Goal: Find specific page/section: Find specific page/section

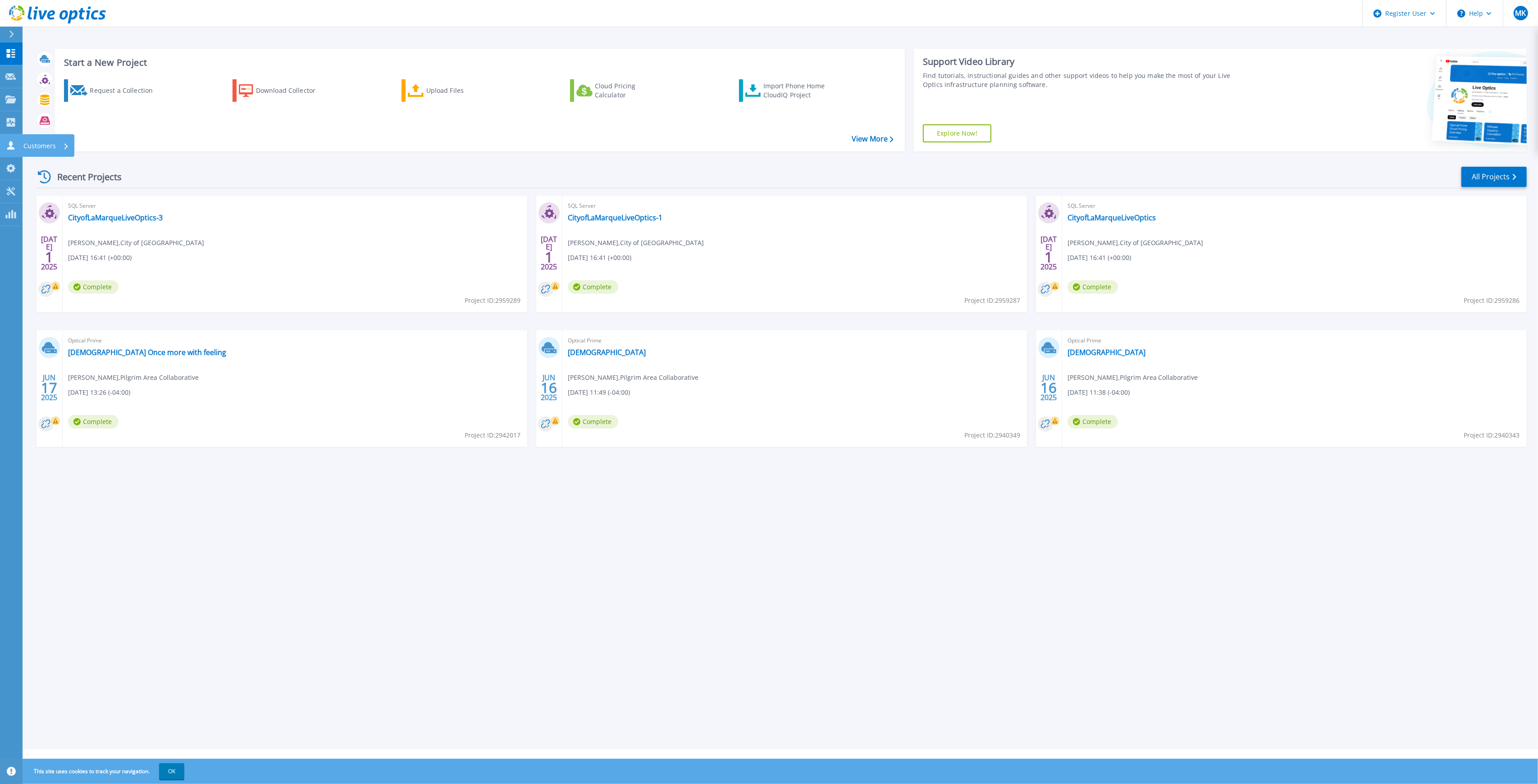
click at [15, 148] on icon at bounding box center [11, 145] width 11 height 8
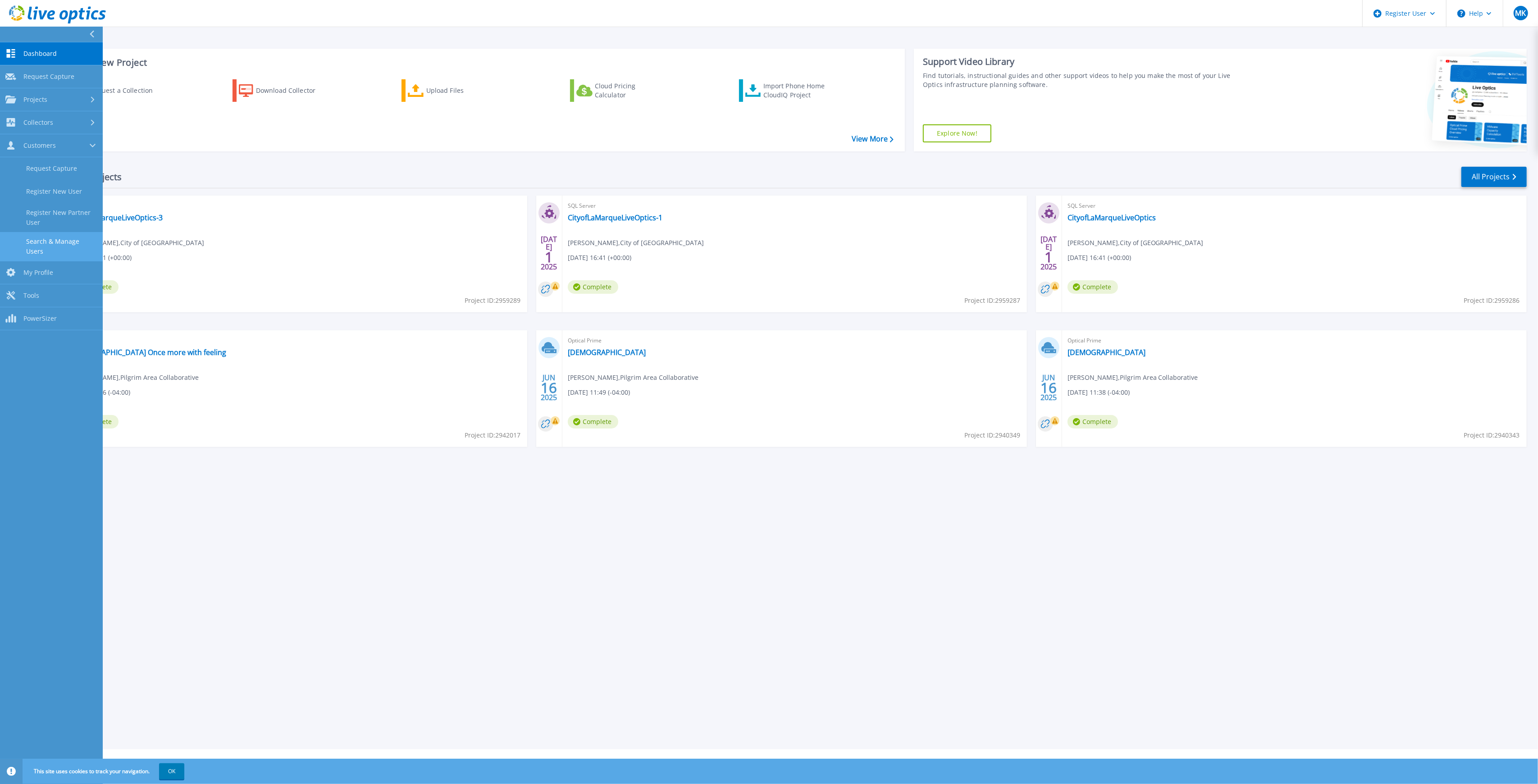
click at [51, 245] on link "Search & Manage Users" at bounding box center [51, 246] width 103 height 29
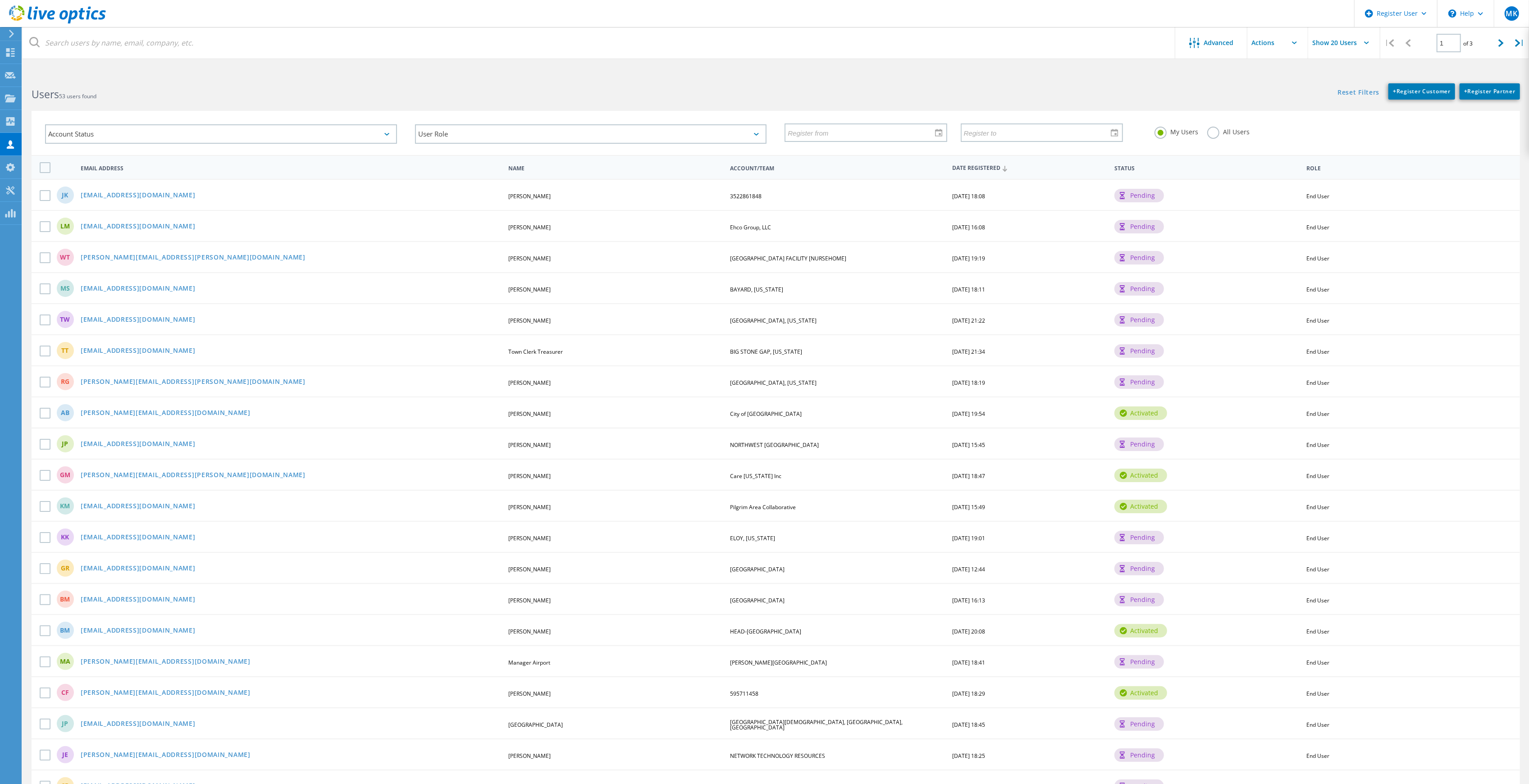
click at [1211, 129] on label "All Users" at bounding box center [1228, 130] width 42 height 8
click at [0, 0] on input "All Users" at bounding box center [0, 0] width 0 height 0
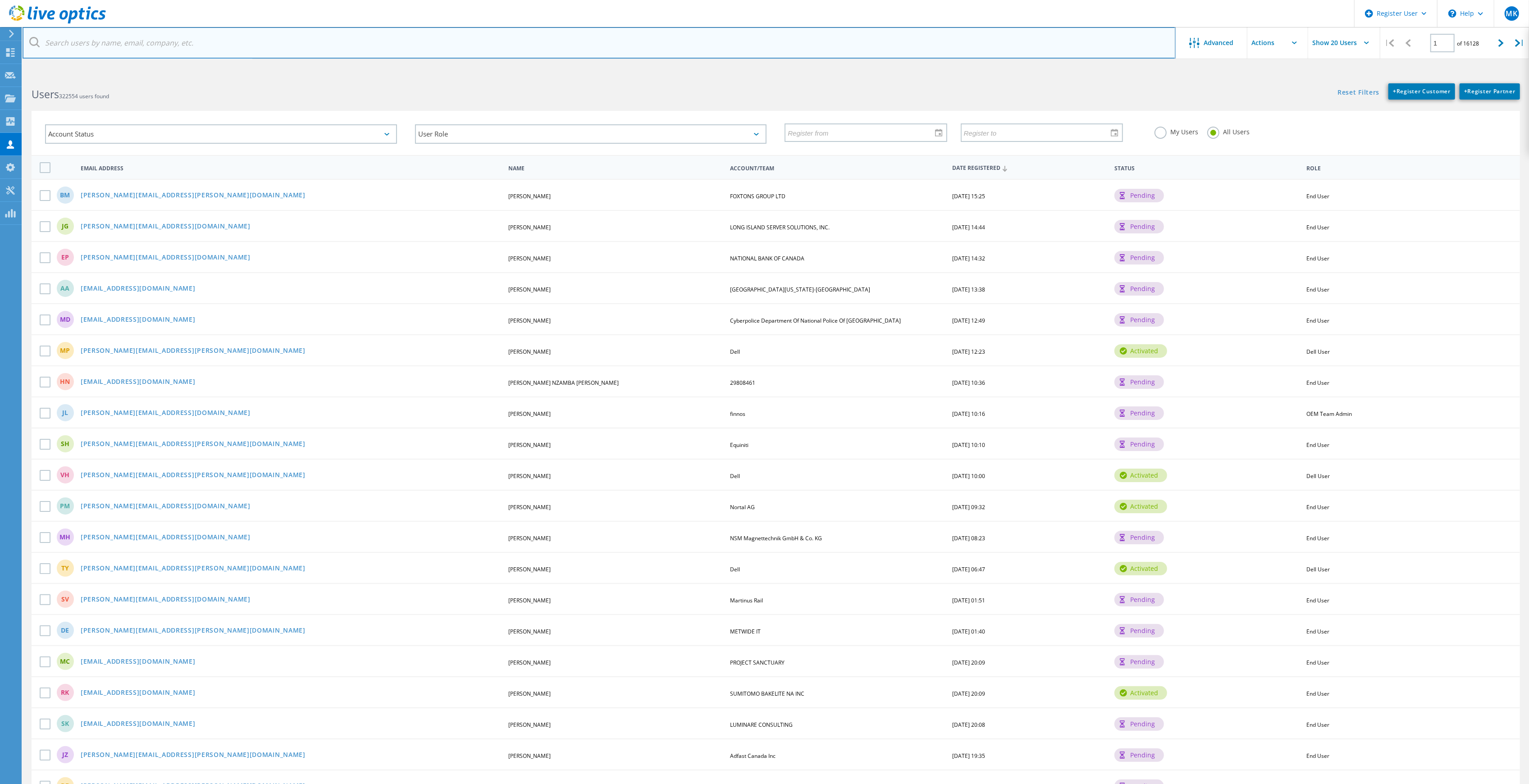
click at [266, 37] on input "text" at bounding box center [599, 42] width 1153 height 31
paste input "rlevesque@androscoggincountymaine.gov"
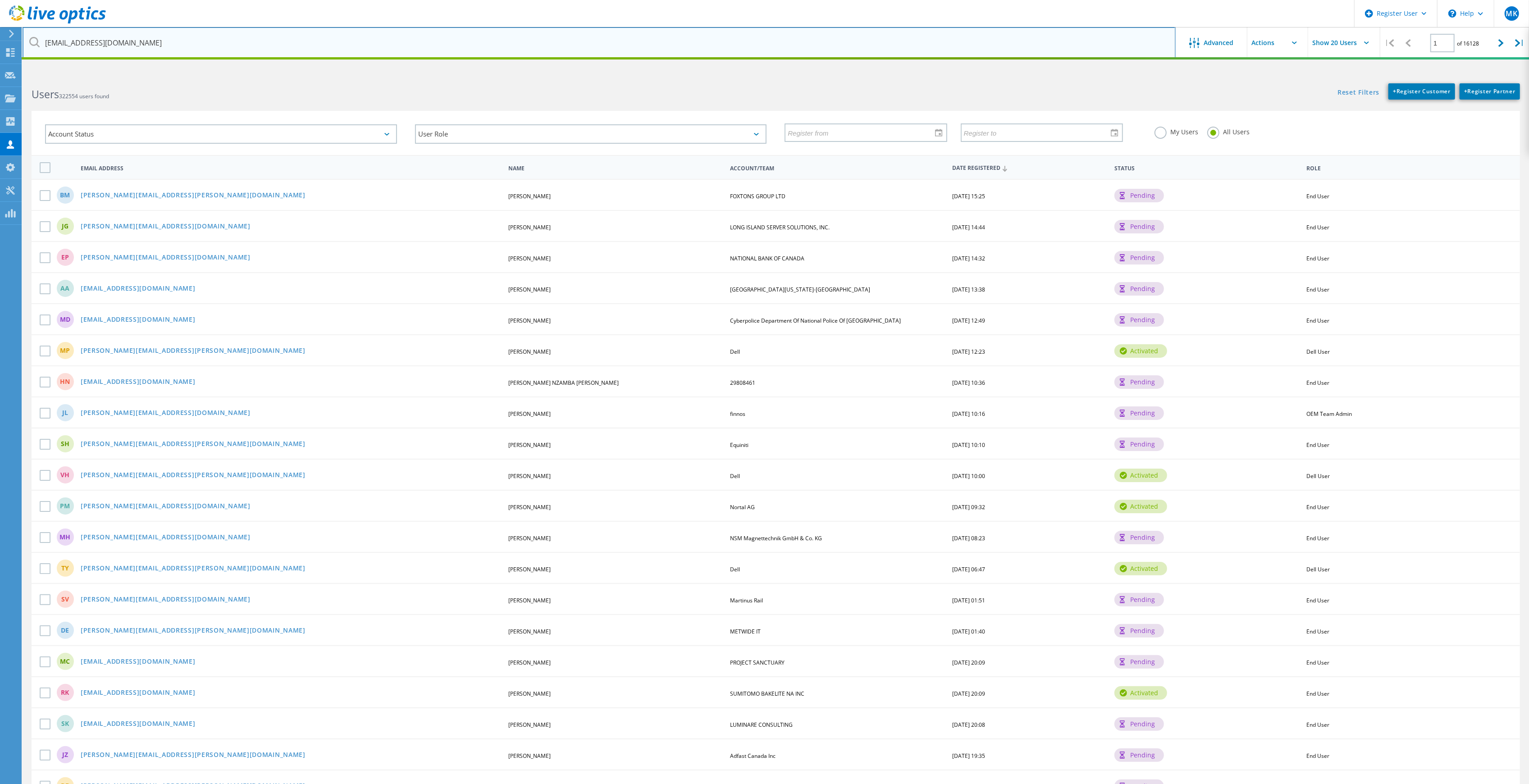
type input "[EMAIL_ADDRESS][DOMAIN_NAME]"
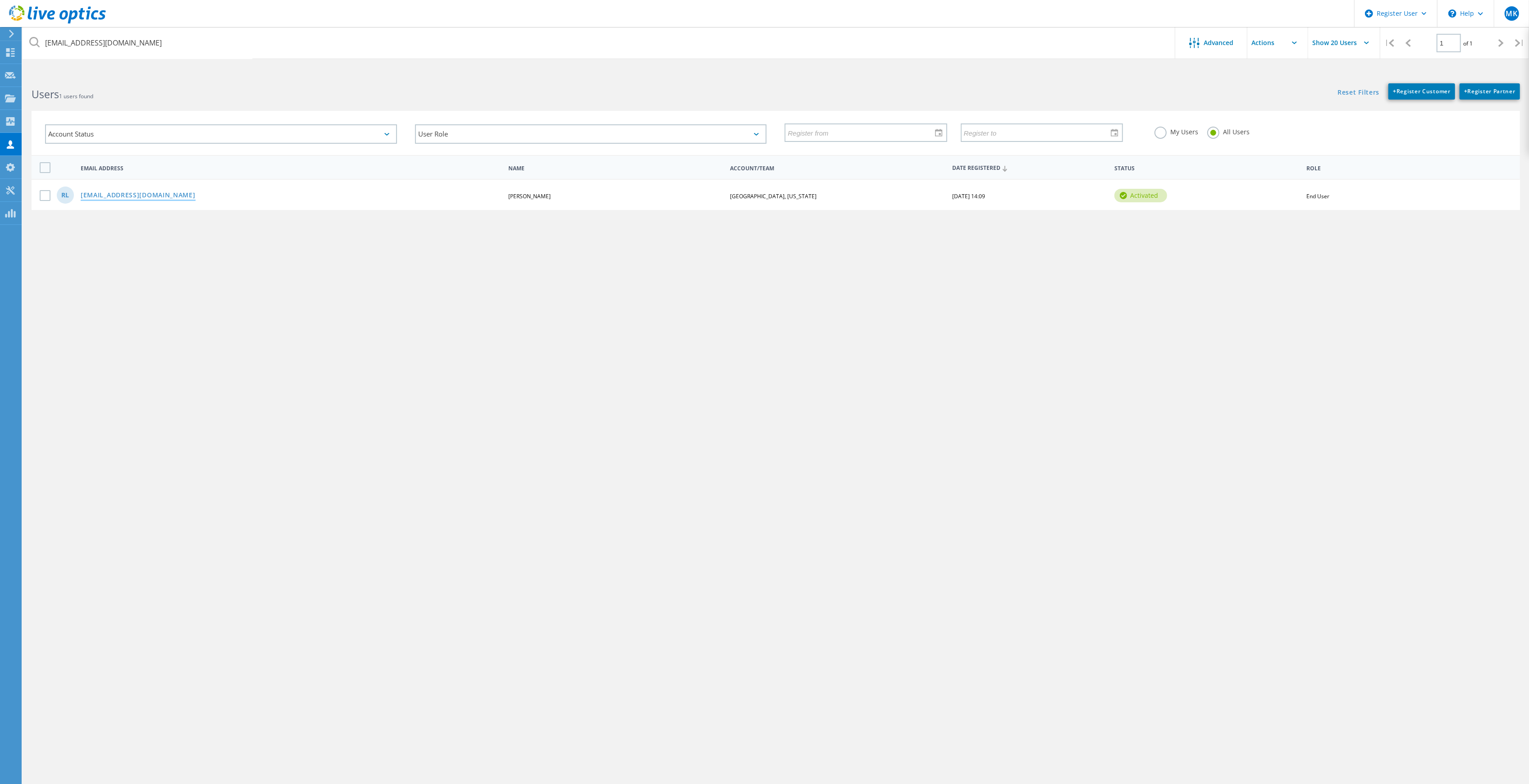
click at [181, 195] on link "[EMAIL_ADDRESS][DOMAIN_NAME]" at bounding box center [138, 196] width 115 height 8
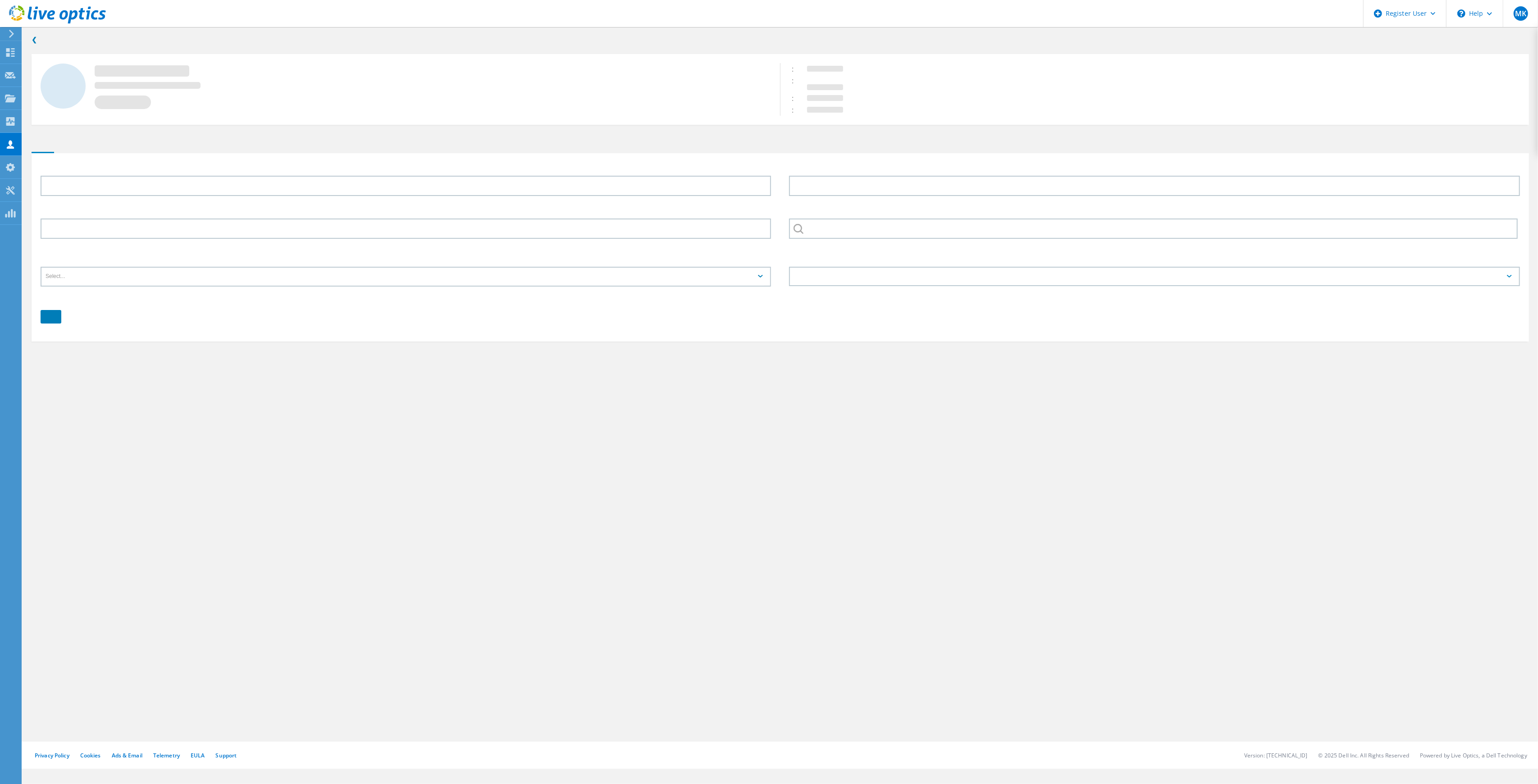
type input "Robert"
type input "Levesque"
type input "[GEOGRAPHIC_DATA], [US_STATE]"
type input "English"
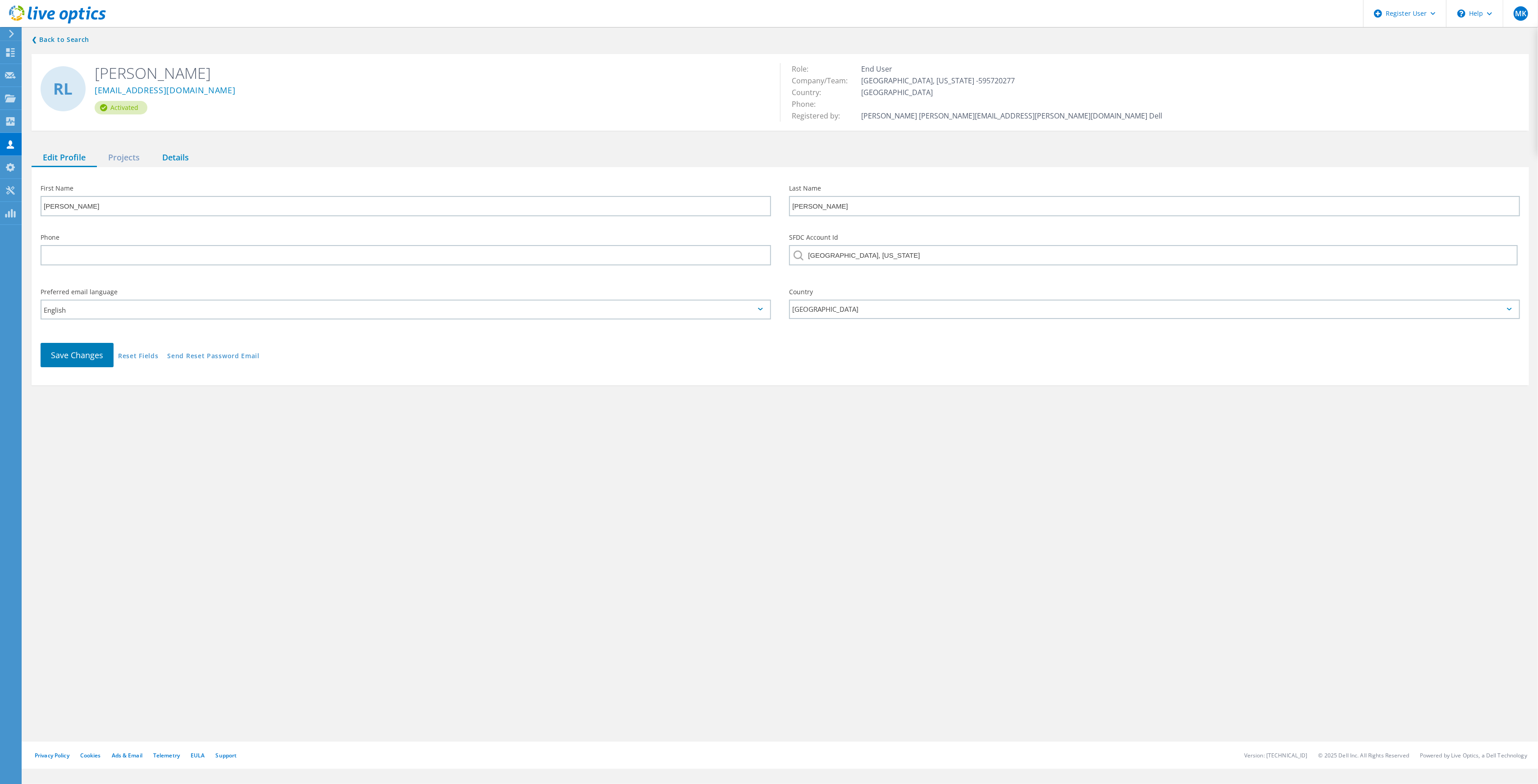
click at [174, 156] on div "Details" at bounding box center [176, 158] width 49 height 18
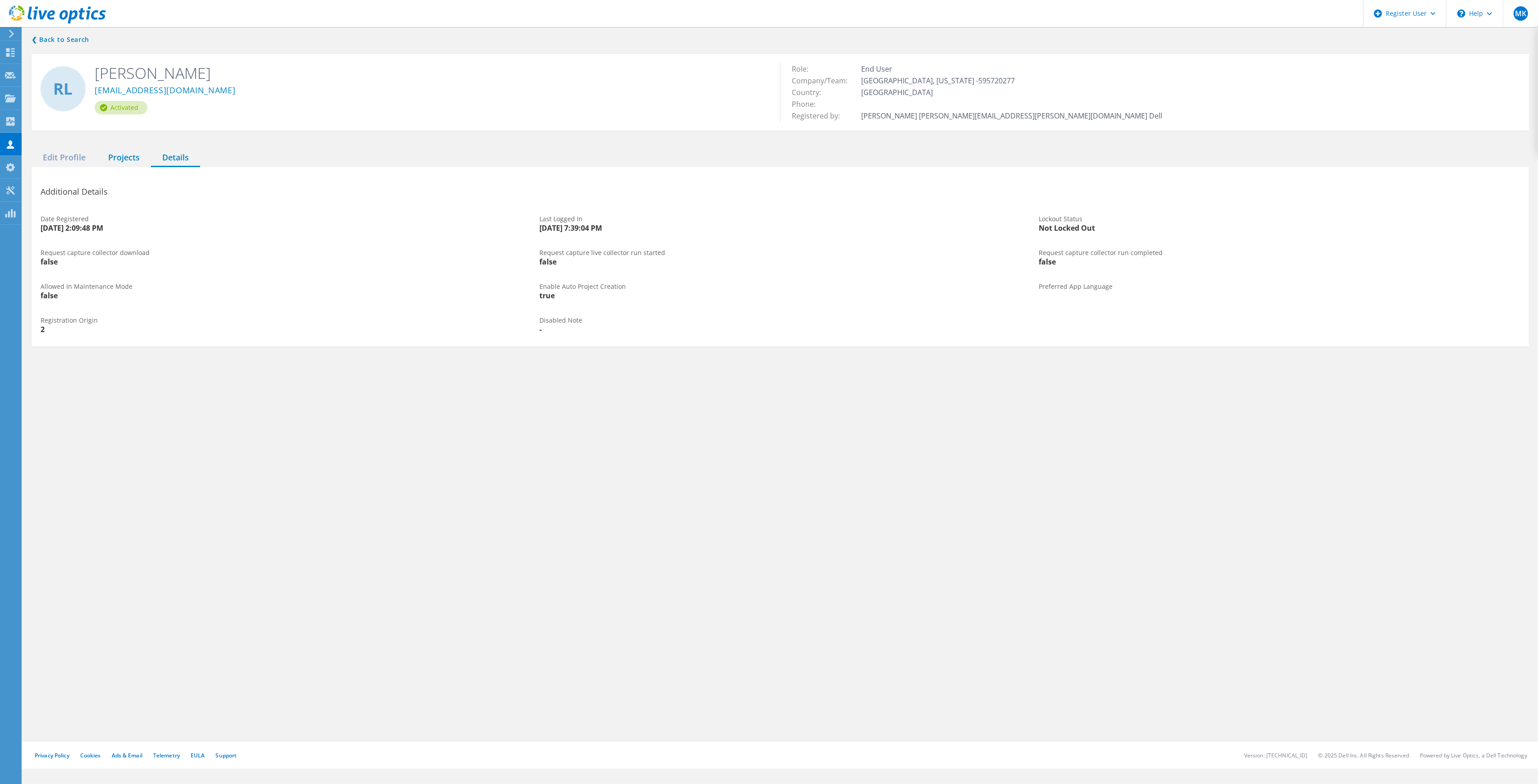
click at [134, 156] on div "Projects" at bounding box center [124, 158] width 54 height 18
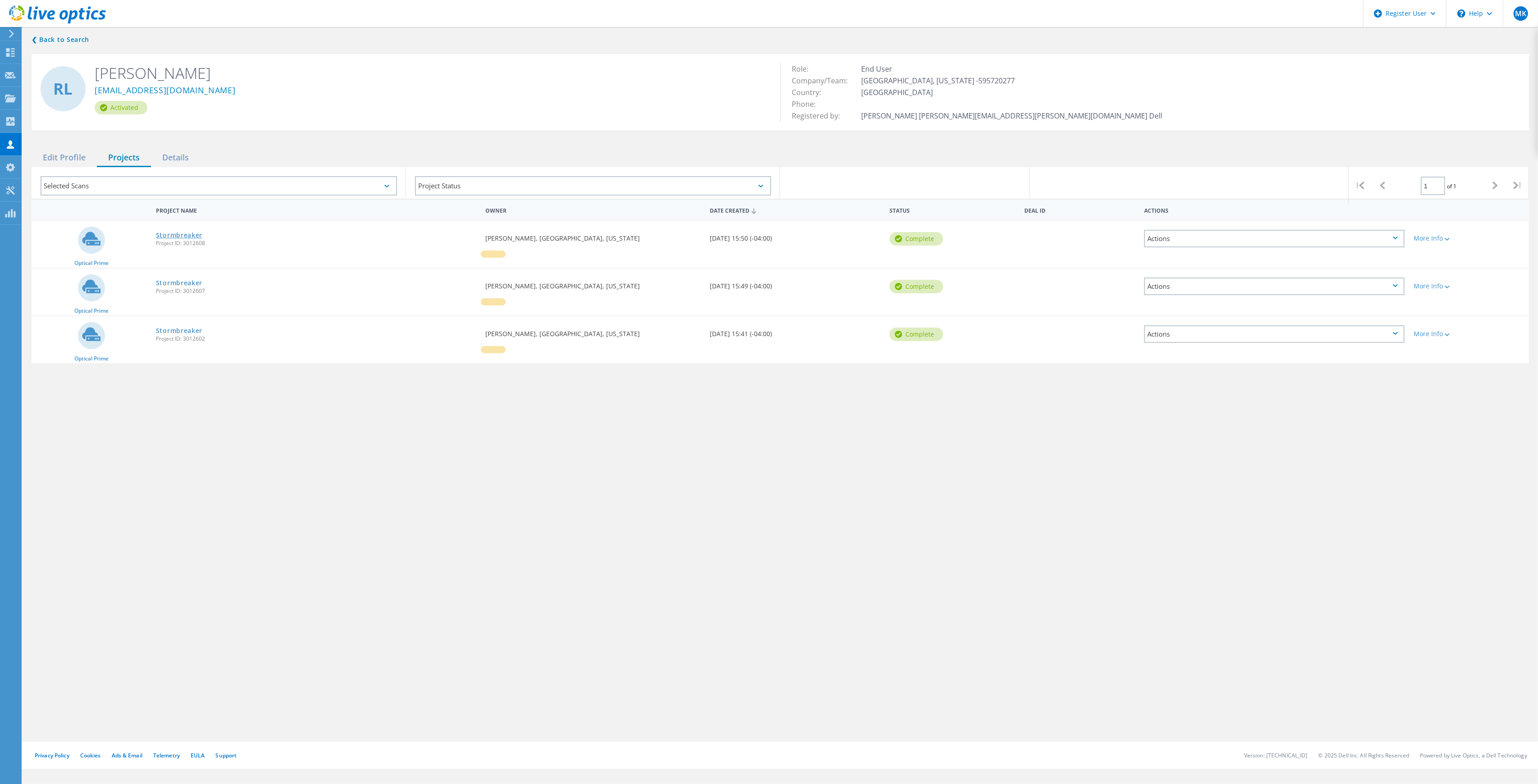
click at [181, 233] on link "Stormbreaker" at bounding box center [179, 235] width 46 height 6
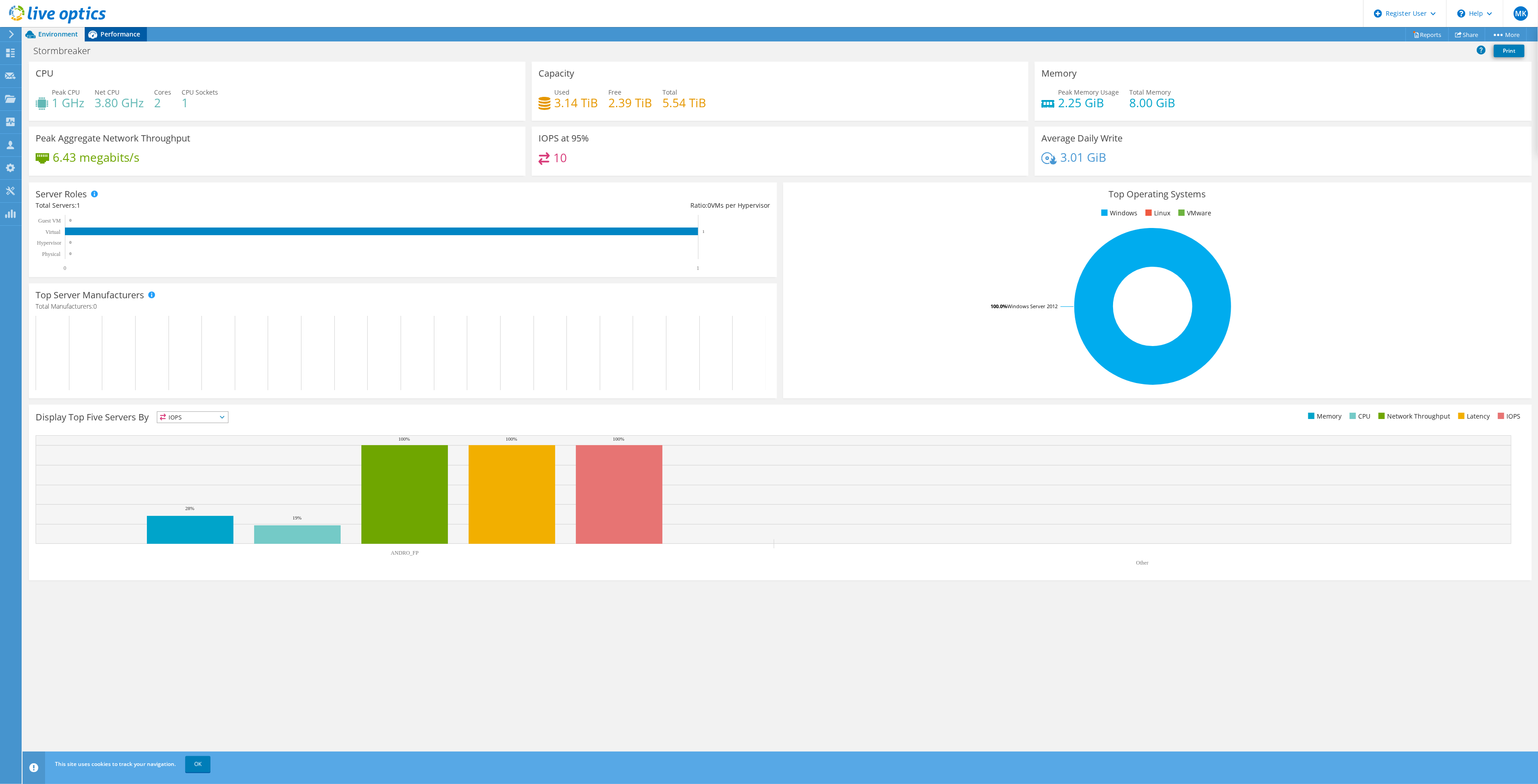
click at [107, 38] on span "Performance" at bounding box center [120, 34] width 40 height 8
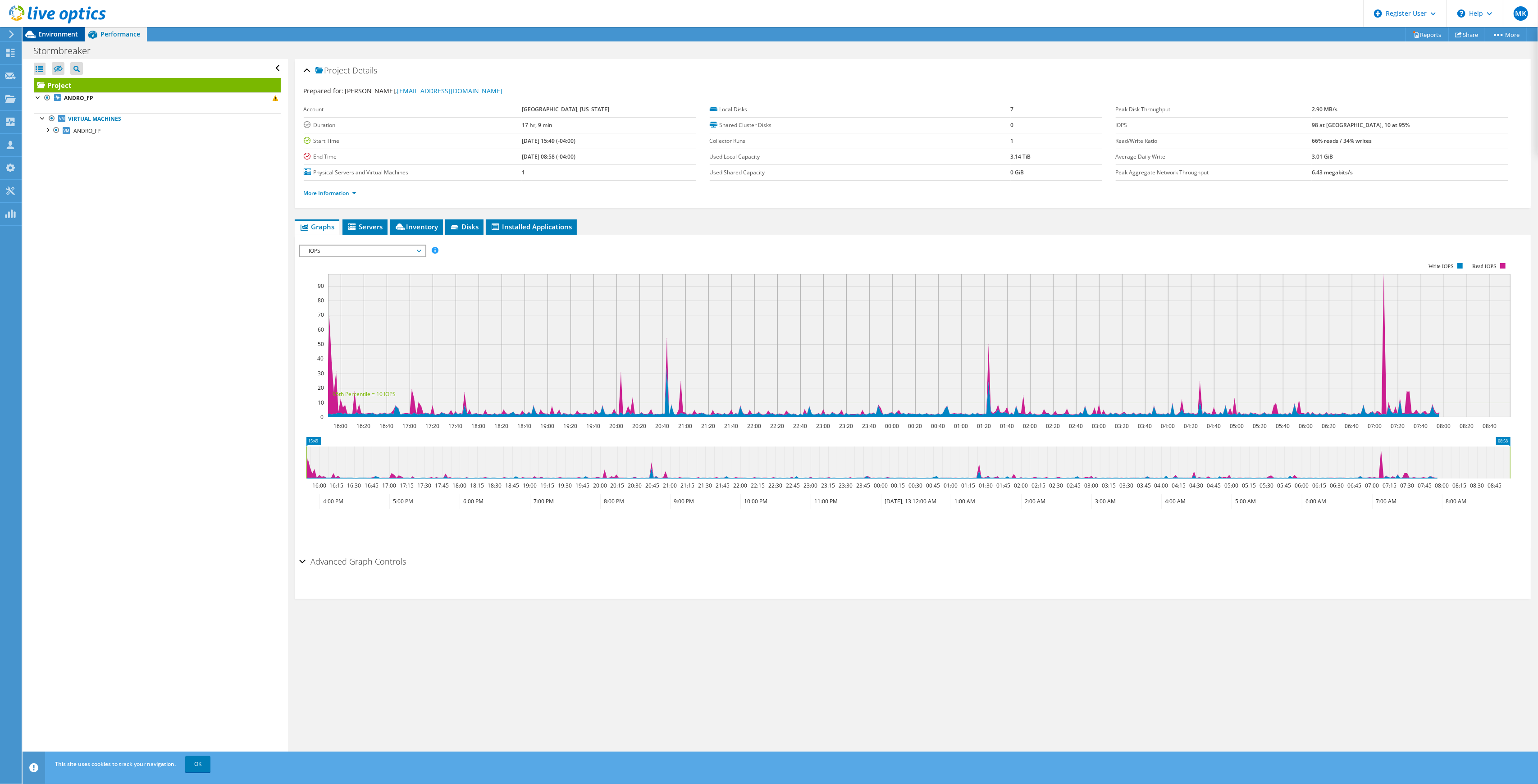
click at [67, 36] on span "Environment" at bounding box center [58, 34] width 40 height 8
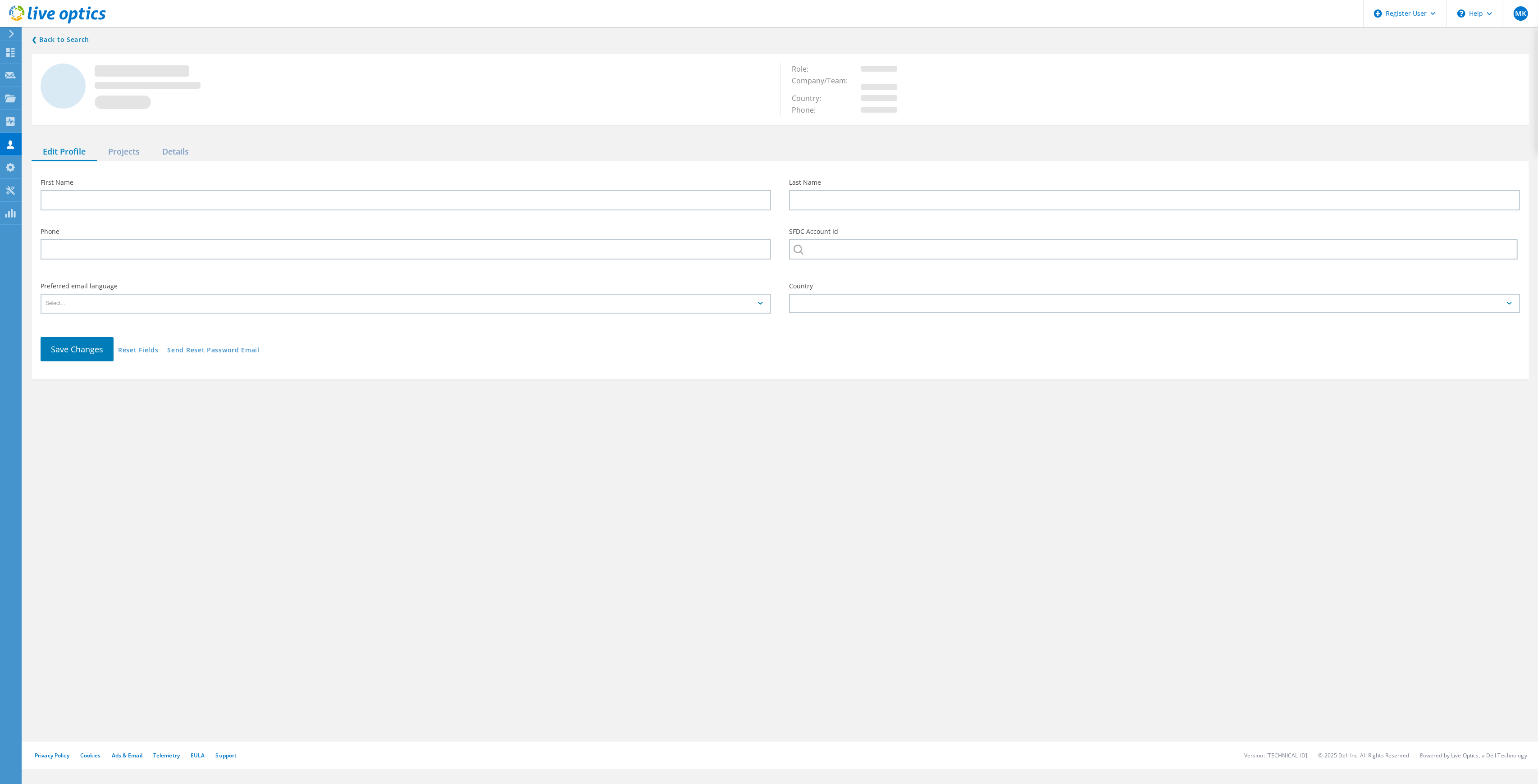
type input "Robert"
type input "Levesque"
type input "ANDROSCOGGIN COUNTY, MAINE"
type input "English"
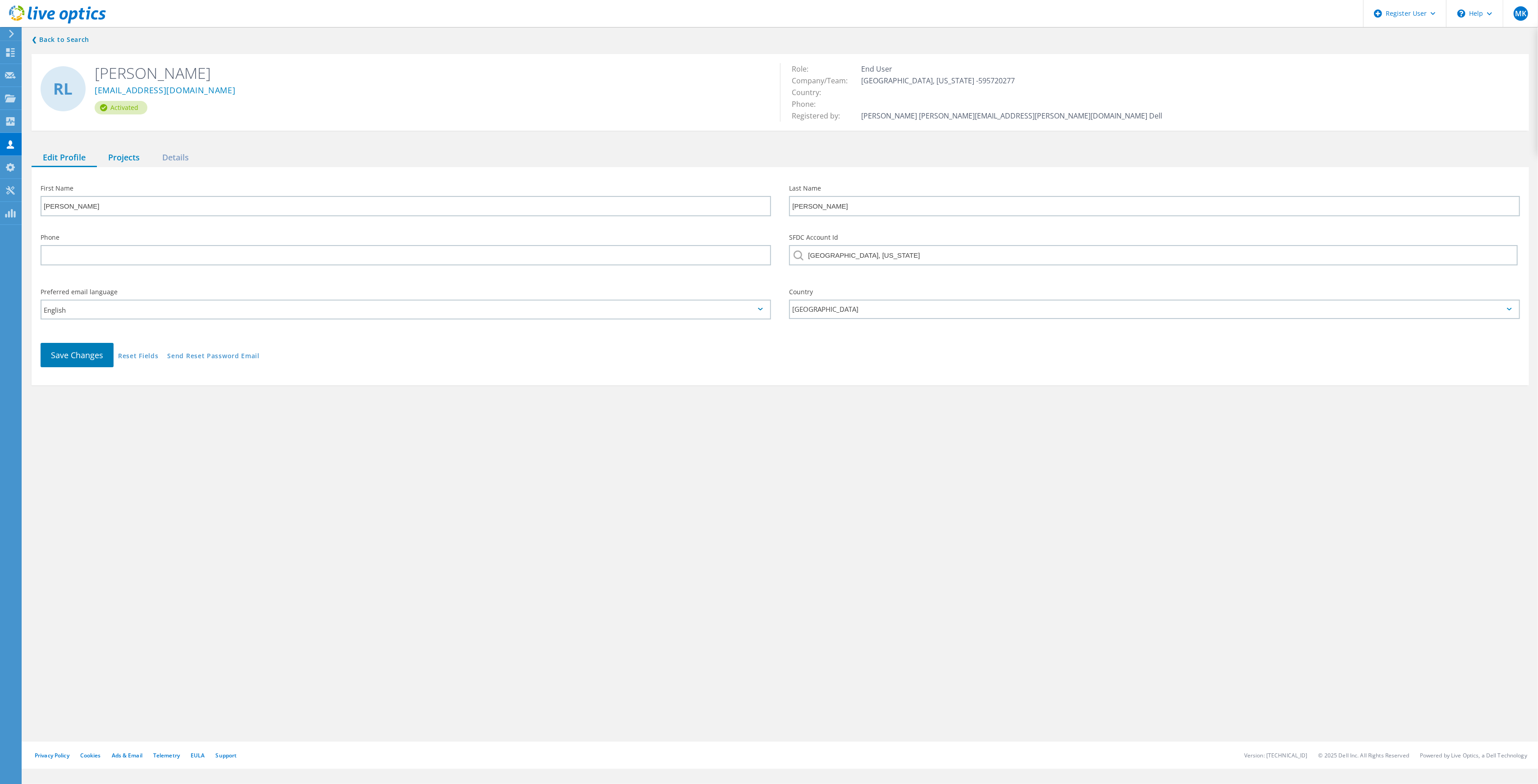
click at [117, 156] on div "Projects" at bounding box center [124, 158] width 54 height 18
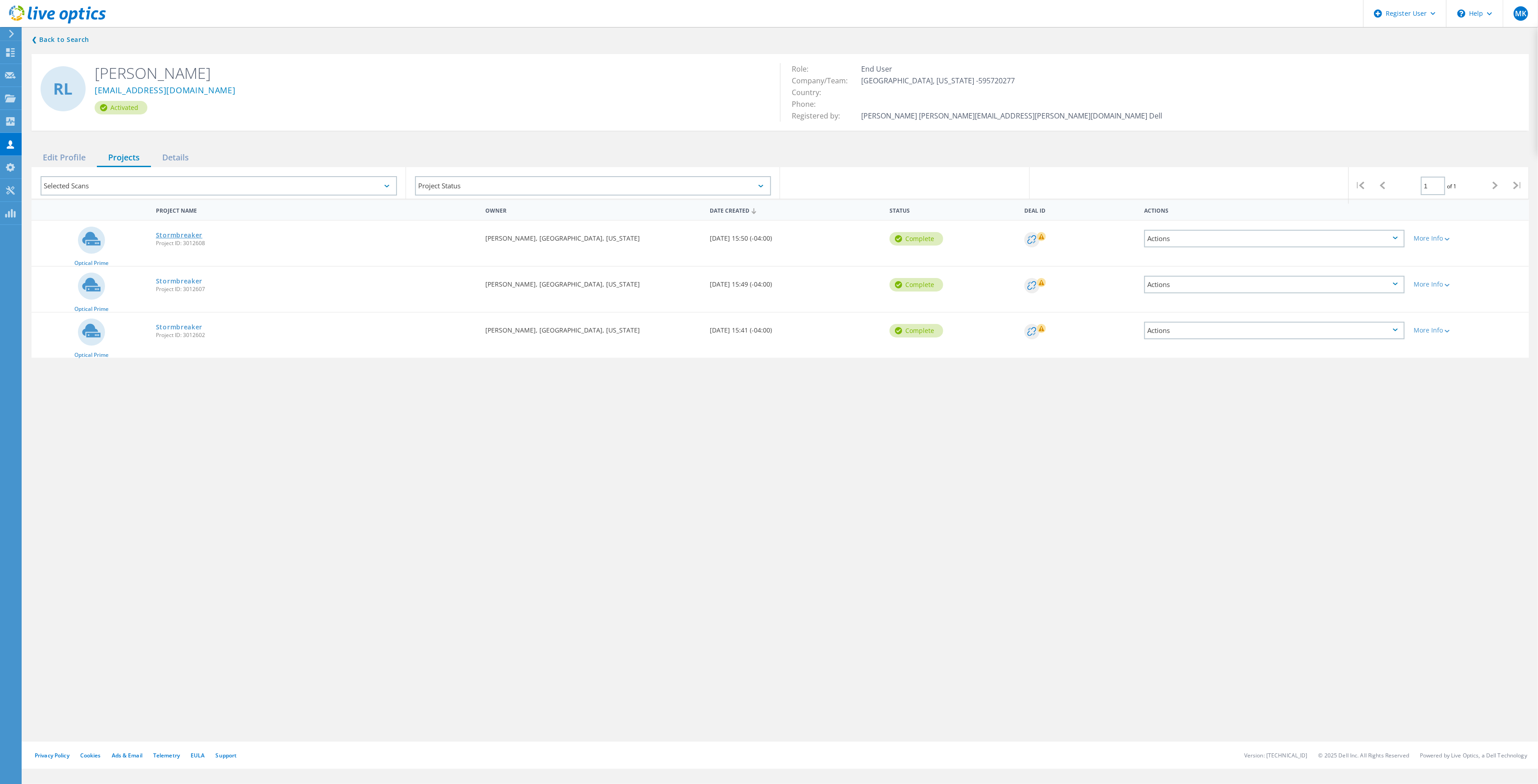
click at [168, 233] on link "Stormbreaker" at bounding box center [179, 235] width 46 height 6
